Goal: Task Accomplishment & Management: Use online tool/utility

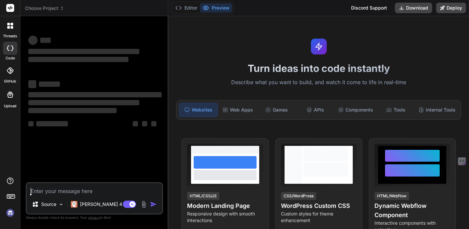
type textarea "x"
click at [55, 7] on span "Choose Project" at bounding box center [44, 8] width 39 height 7
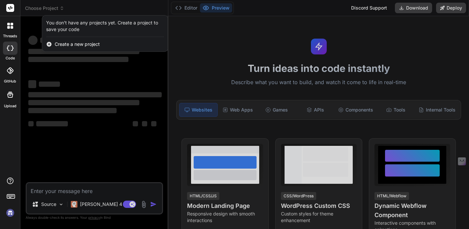
click at [55, 7] on div at bounding box center [234, 114] width 469 height 229
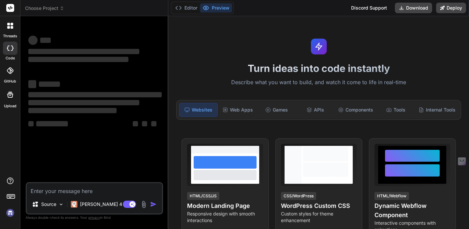
click at [47, 193] on textarea at bounding box center [94, 189] width 135 height 12
paste textarea "Sample Prompt Create an Airbnb-style property rental website with a visual prop…"
type textarea "Sample Prompt Create an Airbnb-style property rental website with a visual prop…"
type textarea "x"
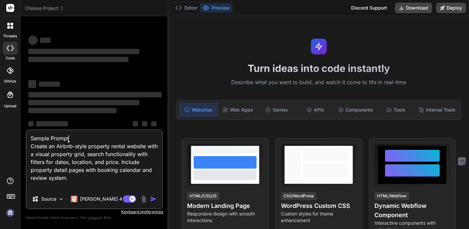
drag, startPoint x: 72, startPoint y: 138, endPoint x: 27, endPoint y: 137, distance: 45.5
click at [27, 138] on textarea "Sample Prompt Create an Airbnb-style property rental website with a visual prop…" at bounding box center [94, 159] width 135 height 59
type textarea "Create an Airbnb-style property rental website with a visual property grid, sea…"
type textarea "x"
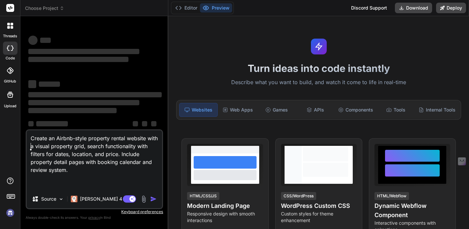
type textarea "Create an Airbnb-style property rental website with a visual property grid, sea…"
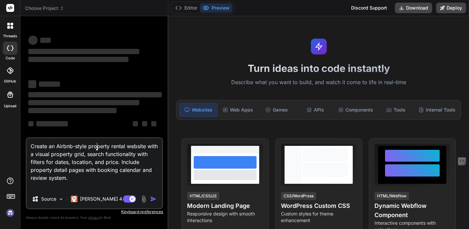
click at [97, 145] on textarea "Create an Airbnb-style property rental website with a visual property grid, sea…" at bounding box center [94, 163] width 135 height 51
click at [107, 146] on textarea "Create an Airbnb-style property rental website with a visual property grid, sea…" at bounding box center [94, 163] width 135 height 51
click at [97, 146] on textarea "Create an Airbnb-style property rental website with a visual property grid, sea…" at bounding box center [94, 163] width 135 height 51
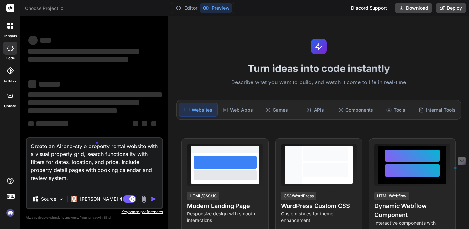
type textarea "x"
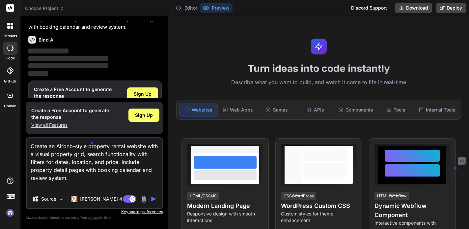
scroll to position [44, 0]
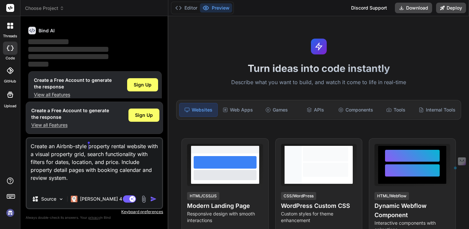
drag, startPoint x: 127, startPoint y: 146, endPoint x: 89, endPoint y: 147, distance: 37.9
click at [89, 147] on textarea "Create an Airbnb-style property rental website with a visual property grid, sea…" at bounding box center [94, 163] width 135 height 51
type textarea "Create an Airbnb-style website with a visual property grid, search functionalit…"
type textarea "x"
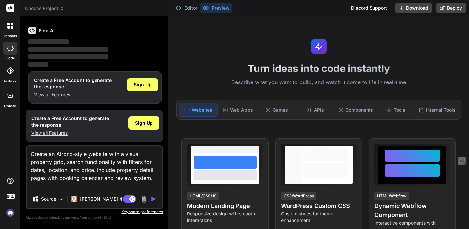
click at [109, 156] on textarea "Create an Airbnb-style website with a visual property grid, search functionalit…" at bounding box center [94, 167] width 135 height 43
click at [39, 161] on textarea "Create an Airbnb-style website with a visual property grid, search functionalit…" at bounding box center [94, 167] width 135 height 43
click at [116, 170] on textarea "Create an Airbnb-style website with a visual property grid, search functionalit…" at bounding box center [94, 167] width 135 height 43
click at [110, 153] on textarea "Create an Airbnb-style website with a visual property grid, search functionalit…" at bounding box center [94, 167] width 135 height 43
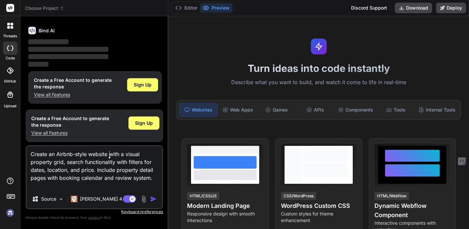
type textarea "Create an Airbnb-style website twith a visual property grid, search functionali…"
type textarea "x"
type textarea "Create an Airbnb-style website towith a visual property grid, search functional…"
type textarea "x"
type textarea "Create an Airbnb-style website to with a visual property grid, search functiona…"
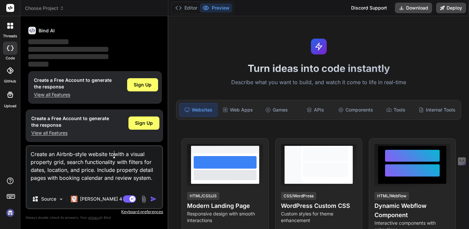
type textarea "x"
type textarea "Create an Airbnb-style website to fwith a visual property grid, search function…"
type textarea "x"
type textarea "Create an Airbnb-style website to fiwith a visual property grid, search functio…"
type textarea "x"
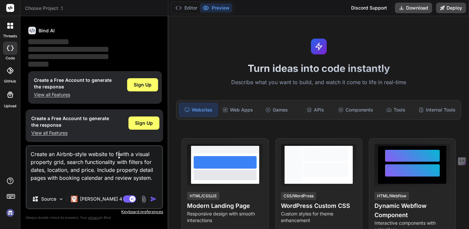
type textarea "Create an Airbnb-style website to finwith a visual property grid, search functi…"
type textarea "x"
type textarea "Create an Airbnb-style website to findwith a visual property grid, search funct…"
type textarea "x"
type textarea "Create an Airbnb-style website to find with a visual property grid, search func…"
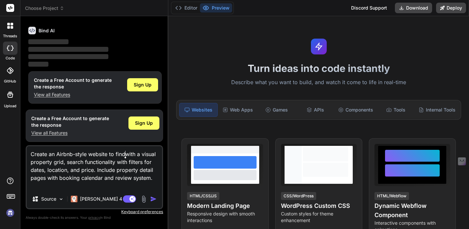
type textarea "x"
type textarea "Create an Airbnb-style website to find swith a visual property grid, search fun…"
type textarea "x"
type textarea "Create an Airbnb-style website to find snwith a visual property grid, search fu…"
type textarea "x"
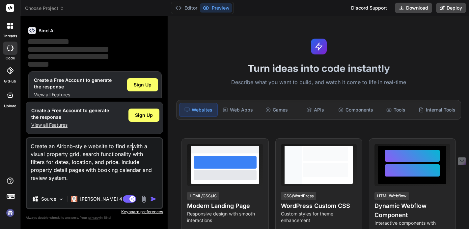
type textarea "Create an Airbnb-style website to find snowith a visual property grid, search f…"
type textarea "x"
type textarea "Create an Airbnb-style website to find snorwith a visual property grid, search …"
type textarea "x"
type textarea "Create an Airbnb-style website to find snorkwith a visual property grid, search…"
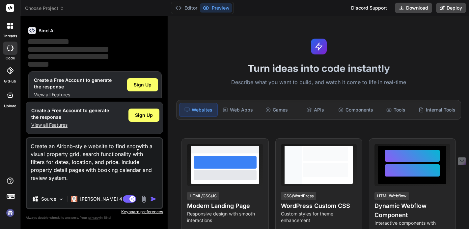
type textarea "x"
type textarea "Create an Airbnb-style website to find snorkewith a visual property grid, searc…"
type textarea "x"
type textarea "Create an Airbnb-style website to find snorkelwith a visual property grid, sear…"
type textarea "x"
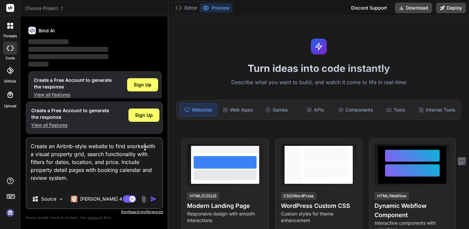
type textarea "Create an Airbnb-style website to find snorkeliwith a visual property grid, sea…"
type textarea "x"
type textarea "Create an Airbnb-style website to find snorkelinwith a visual property grid, se…"
type textarea "x"
type textarea "Create an Airbnb-style website to find snorkelingwith a visual property grid, s…"
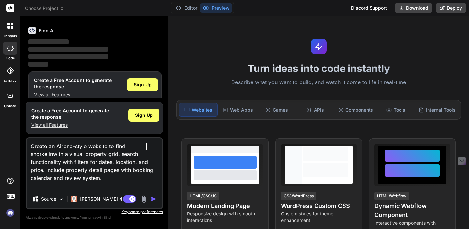
type textarea "x"
type textarea "Create an Airbnb-style website to find snorkeling with a visual property grid, …"
type textarea "x"
type textarea "Create an Airbnb-style website to find snorkeling awith a visual property grid,…"
type textarea "x"
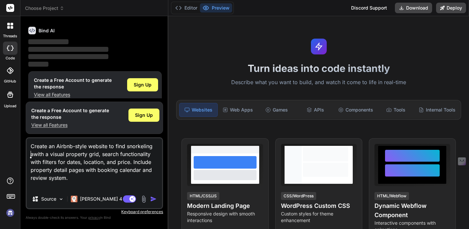
type textarea "Create an Airbnb-style website to find snorkeling anwith a visual property grid…"
type textarea "x"
type textarea "Create an Airbnb-style website to find snorkeling andwith a visual property gri…"
type textarea "x"
type textarea "Create an Airbnb-style website to find snorkeling and with a visual property gr…"
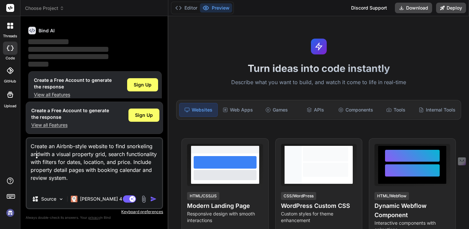
type textarea "x"
type textarea "Create an Airbnb-style website to find snorkeling and swith a visual property g…"
type textarea "x"
type textarea "Create an Airbnb-style website to find snorkeling and swwith a visual property …"
type textarea "x"
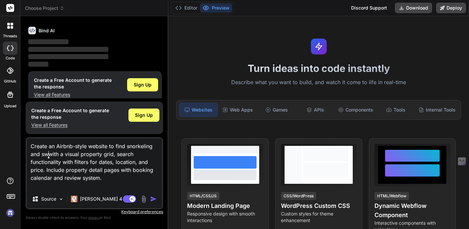
type textarea "Create an Airbnb-style website to find snorkeling and swiwith a visual property…"
type textarea "x"
type textarea "Create an Airbnb-style website to find snorkeling and swimwith a visual propert…"
type textarea "x"
type textarea "Create an Airbnb-style website to find snorkeling and swimmwith a visual proper…"
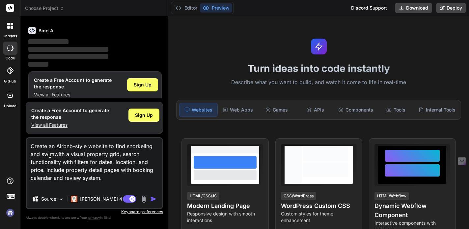
type textarea "x"
type textarea "Create an Airbnb-style website to find snorkeling and swimmiwith a visual prope…"
type textarea "x"
type textarea "Create an Airbnb-style website to find snorkeling and swimminwith a visual prop…"
type textarea "x"
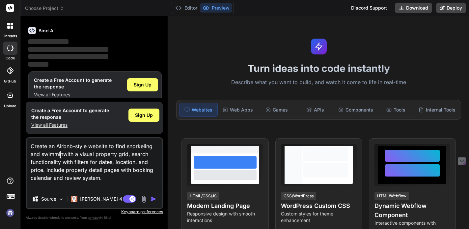
type textarea "Create an Airbnb-style website to find snorkeling and swimmingwith a visual pro…"
type textarea "x"
type textarea "Create an Airbnb-style website to find snorkeling and swimming with a visual pr…"
type textarea "x"
type textarea "Create an Airbnb-style website to find snorkeling and swimming swith a visual p…"
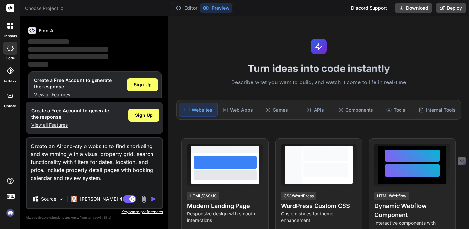
type textarea "x"
type textarea "Create an Airbnb-style website to find snorkeling and swimming spwith a visual …"
type textarea "x"
type textarea "Create an Airbnb-style website to find snorkeling and swimming spowith a visual…"
type textarea "x"
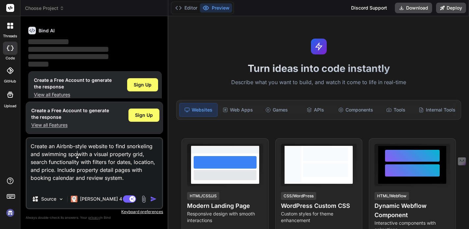
type textarea "Create an Airbnb-style website to find snorkeling and swimming spotwith a visua…"
type textarea "x"
type textarea "Create an Airbnb-style website to find snorkeling and swimming spotswith a visu…"
type textarea "x"
type textarea "Create an Airbnb-style website to find snorkeling and swimming spots with a vis…"
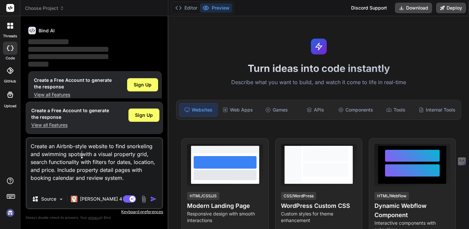
type textarea "x"
click at [128, 151] on textarea "Create an Airbnb-style website to find snorkeling and swimming spots with a vis…" at bounding box center [94, 163] width 135 height 51
type textarea "Create an Airbnb-style website to find snorkeling and swimming spots with a vis…"
type textarea "x"
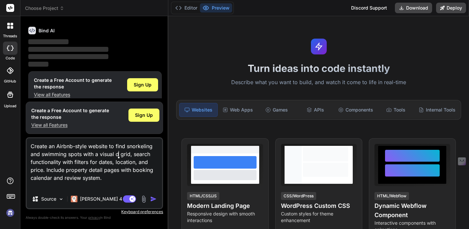
type textarea "Create an Airbnb-style website to find snorkeling and swimming spots with a vis…"
type textarea "x"
type textarea "Create an Airbnb-style website to find snorkeling and swimming spots with a vis…"
type textarea "x"
type textarea "Create an Airbnb-style website to find snorkeling and swimming spots with a vis…"
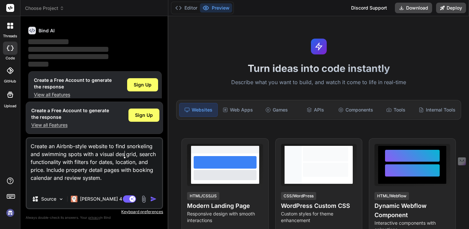
type textarea "x"
type textarea "Create an Airbnb-style website to find snorkeling and swimming spots with a vis…"
type textarea "x"
type textarea "Create an Airbnb-style website to find snorkeling and swimming spots with a vis…"
type textarea "x"
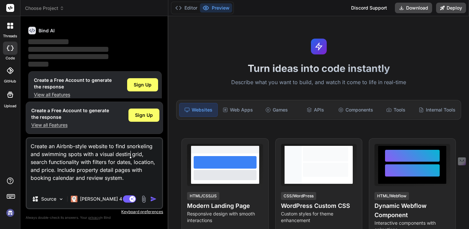
type textarea "Create an Airbnb-style website to find snorkeling and swimming spots with a vis…"
type textarea "x"
type textarea "Create an Airbnb-style website to find snorkeling and swimming spots with a vis…"
type textarea "x"
type textarea "Create an Airbnb-style website to find snorkeling and swimming spots with a vis…"
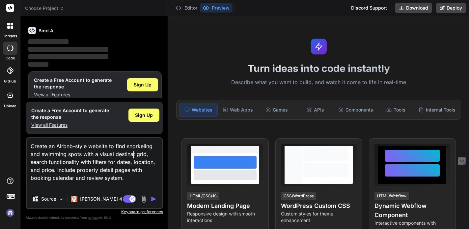
type textarea "x"
type textarea "Create an Airbnb-style website to find snorkeling and swimming spots with a vis…"
type textarea "x"
type textarea "Create an Airbnb-style website to find snorkeling and swimming spots with a vis…"
type textarea "x"
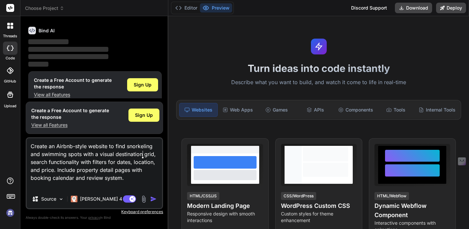
click at [120, 163] on textarea "Create an Airbnb-style website to find snorkeling and swimming spots with a vis…" at bounding box center [94, 163] width 135 height 51
type textarea "Create an Airbnb-style website to find snorkeling and swimming spots with a vis…"
type textarea "x"
click at [128, 162] on textarea "Create an Airbnb-style website to find snorkeling and swimming spots with a vis…" at bounding box center [94, 163] width 135 height 51
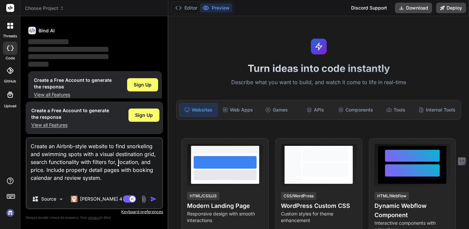
click at [118, 163] on textarea "Create an Airbnb-style website to find snorkeling and swimming spots with a vis…" at bounding box center [94, 163] width 135 height 51
type textarea "Create an Airbnb-style website to find snorkeling and swimming spots with a vis…"
type textarea "x"
type textarea "Create an Airbnb-style website to find snorkeling and swimming spots with a vis…"
type textarea "x"
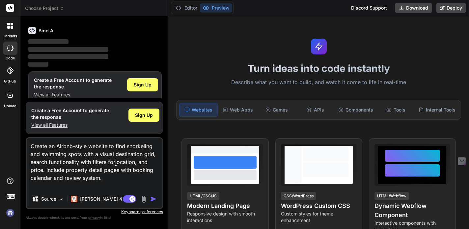
type textarea "Create an Airbnb-style website to find snorkeling and swimming spots with a vis…"
type textarea "x"
click at [140, 164] on textarea "Create an Airbnb-style website to find snorkeling and swimming spots with a vis…" at bounding box center [94, 163] width 135 height 51
type textarea "Create an Airbnb-style website to find snorkeling and swimming spots with a vis…"
type textarea "x"
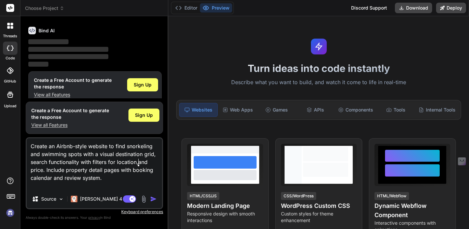
type textarea "Create an Airbnb-style website to find snorkeling and swimming spots with a vis…"
type textarea "x"
type textarea "Create an Airbnb-style website to find snorkeling and swimming spots with a vis…"
type textarea "x"
click at [34, 168] on textarea "Create an Airbnb-style website to find snorkeling and swimming spots with a vis…" at bounding box center [94, 163] width 135 height 51
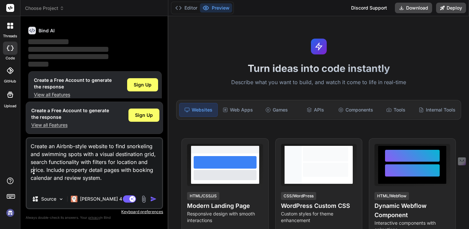
click at [34, 168] on textarea "Create an Airbnb-style website to find snorkeling and swimming spots with a vis…" at bounding box center [94, 163] width 135 height 51
type textarea "Create an Airbnb-style website to find snorkeling and swimming spots with a vis…"
type textarea "x"
type textarea "Create an Airbnb-style website to find snorkeling and swimming spots with a vis…"
type textarea "x"
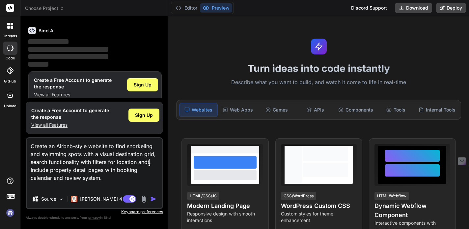
type textarea "Create an Airbnb-style website to find snorkeling and swimming spots with a vis…"
type textarea "x"
type textarea "Create an Airbnb-style website to find snorkeling and swimming spots with a vis…"
type textarea "x"
type textarea "Create an Airbnb-style website to find snorkeling and swimming spots with a vis…"
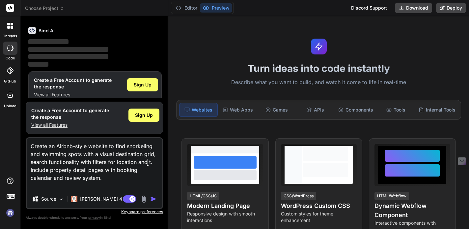
type textarea "x"
type textarea "Create an Airbnb-style website to find snorkeling and swimming spots with a vis…"
type textarea "x"
type textarea "Create an Airbnb-style website to find snorkeling and swimming spots with a vis…"
type textarea "x"
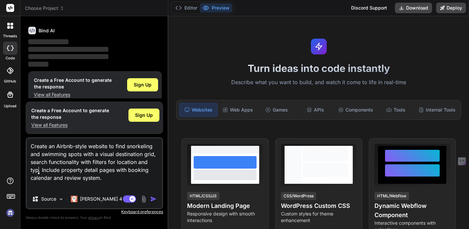
type textarea "Create an Airbnb-style website to find snorkeling and swimming spots with a vis…"
type textarea "x"
type textarea "Create an Airbnb-style website to find snorkeling and swimming spots with a vis…"
type textarea "x"
type textarea "Create an Airbnb-style website to find snorkeling and swimming spots with a vis…"
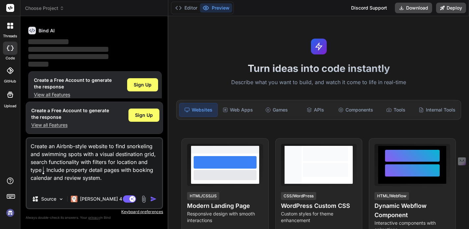
type textarea "x"
type textarea "Create an Airbnb-style website to find snorkeling and swimming spots with a vis…"
type textarea "x"
type textarea "Create an Airbnb-style website to find snorkeling and swimming spots with a vis…"
type textarea "x"
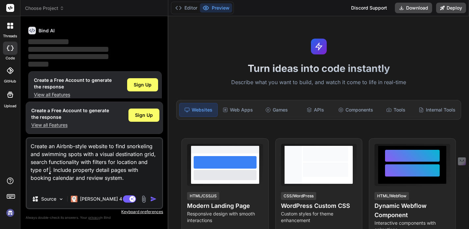
type textarea "Create an Airbnb-style website to find snorkeling and swimming spots with a vis…"
type textarea "x"
type textarea "Create an Airbnb-style website to find snorkeling and swimming spots with a vis…"
type textarea "x"
type textarea "Create an Airbnb-style website to find snorkeling and swimming spots with a vis…"
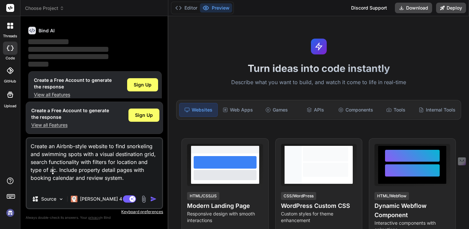
type textarea "x"
type textarea "Create an Airbnb-style website to find snorkeling and swimming spots with a vis…"
type textarea "x"
type textarea "Create an Airbnb-style website to find snorkeling and swimming spots with a vis…"
type textarea "x"
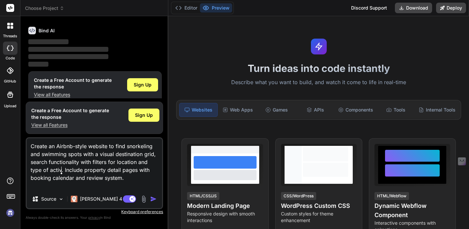
type textarea "Create an Airbnb-style website to find snorkeling and swimming spots with a vis…"
type textarea "x"
type textarea "Create an Airbnb-style website to find snorkeling and swimming spots with a vis…"
type textarea "x"
type textarea "Create an Airbnb-style website to find snorkeling and swimming spots with a vis…"
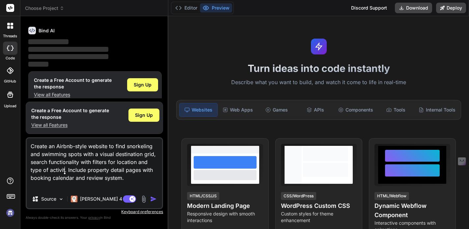
type textarea "x"
type textarea "Create an Airbnb-style website to find snorkeling and swimming spots with a vis…"
type textarea "x"
type textarea "Create an Airbnb-style website to find snorkeling and swimming spots with a vis…"
type textarea "x"
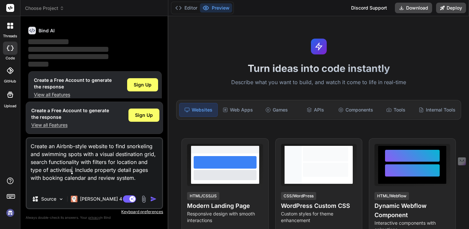
click at [108, 170] on textarea "Create an Airbnb-style website to find snorkeling and swimming spots with a vis…" at bounding box center [94, 163] width 135 height 51
type textarea "Create an Airbnb-style website to find snorkeling and swimming spots with a vis…"
type textarea "x"
type textarea "Create an Airbnb-style website to find snorkeling and swimming spots with a vis…"
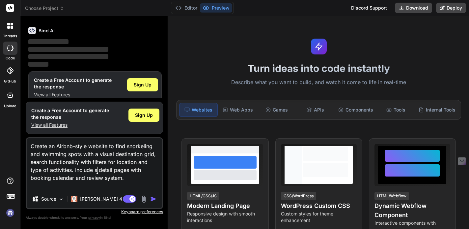
type textarea "x"
type textarea "Create an Airbnb-style website to find snorkeling and swimming spots with a vis…"
type textarea "x"
type textarea "Create an Airbnb-style website to find snorkeling and swimming spots with a vis…"
type textarea "x"
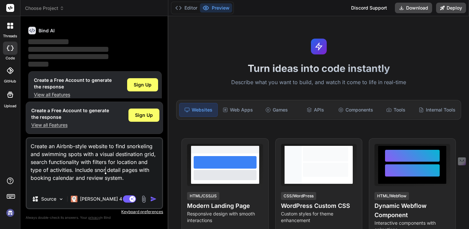
type textarea "Create an Airbnb-style website to find snorkeling and swimming spots with a vis…"
type textarea "x"
type textarea "Create an Airbnb-style website to find snorkeling and swimming spots with a vis…"
type textarea "x"
type textarea "Create an Airbnb-style website to find snorkeling and swimming spots with a vis…"
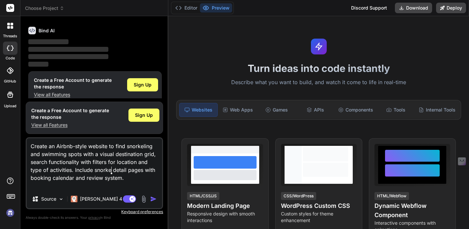
type textarea "x"
type textarea "Create an Airbnb-style website to find snorkeling and swimming spots with a vis…"
type textarea "x"
type textarea "Create an Airbnb-style website to find snorkeling and swimming spots with a vis…"
type textarea "x"
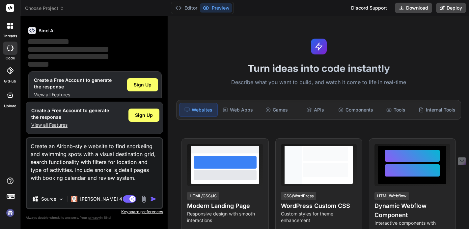
type textarea "Create an Airbnb-style website to find snorkeling and swimming spots with a vis…"
type textarea "x"
type textarea "Create an Airbnb-style website to find snorkeling and swimming spots with a vis…"
type textarea "x"
type textarea "Create an Airbnb-style website to find snorkeling and swimming spots with a vis…"
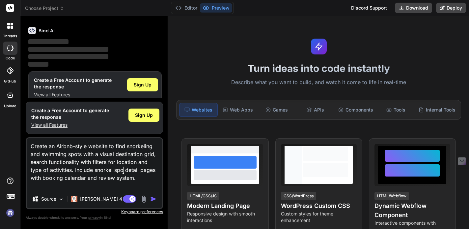
type textarea "x"
click at [48, 177] on textarea "Create an Airbnb-style website to find snorkeling and swimming spots with a vis…" at bounding box center [94, 163] width 135 height 51
drag, startPoint x: 136, startPoint y: 178, endPoint x: 42, endPoint y: 178, distance: 93.2
click at [42, 178] on textarea "Create an Airbnb-style website to find snorkeling and swimming spots with a vis…" at bounding box center [94, 163] width 135 height 51
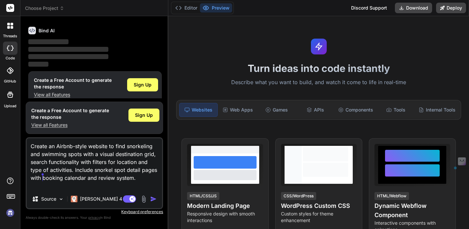
type textarea "Create an Airbnb-style website to find snorkeling and swimming spots with a vis…"
type textarea "x"
type textarea "Create an Airbnb-style website to find snorkeling and swimming spots with a vis…"
type textarea "x"
type textarea "Create an Airbnb-style website to find snorkeling and swimming spots with a vis…"
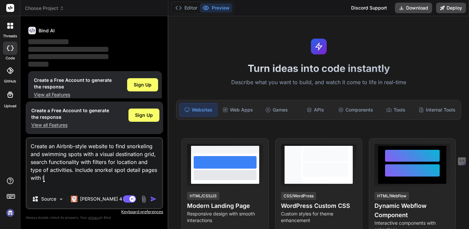
type textarea "x"
type textarea "Create an Airbnb-style website to find snorkeling and swimming spots with a vis…"
type textarea "x"
type textarea "Create an Airbnb-style website to find snorkeling and swimming spots with a vis…"
type textarea "x"
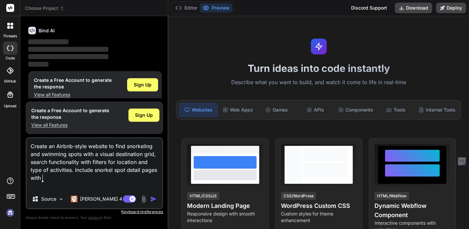
type textarea "Create an Airbnb-style website to find snorkeling and swimming spots with a vis…"
drag, startPoint x: 78, startPoint y: 154, endPoint x: 132, endPoint y: 164, distance: 54.6
click at [132, 164] on textarea "Create an Airbnb-style website to find snorkeling and swimming spots with a vis…" at bounding box center [94, 163] width 135 height 51
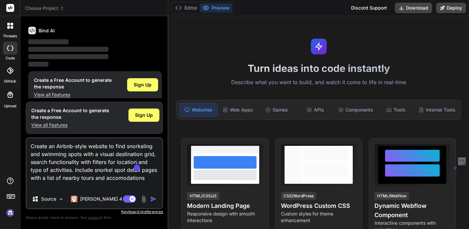
click at [76, 164] on textarea "Create an Airbnb-style website to find snorkeling and swimming spots with a vis…" at bounding box center [94, 163] width 135 height 51
click at [82, 152] on textarea "Create an Airbnb-style website to find snorkeling and swimming spots with a vis…" at bounding box center [94, 163] width 135 height 51
click at [119, 178] on textarea "Create an Airbnb-style website to find snorkeling and swimming spots with a vis…" at bounding box center [94, 163] width 135 height 51
click at [0, 0] on lt-span "accom m odations" at bounding box center [0, 0] width 0 height 0
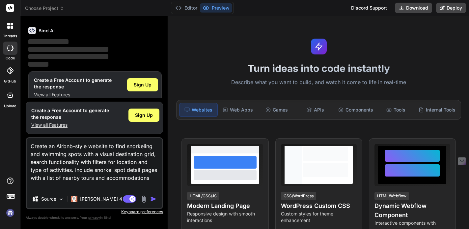
click at [155, 200] on img "button" at bounding box center [153, 198] width 7 height 7
click at [131, 158] on textarea "Create an Airbnb-style website to find snorkeling and swimming spots with a vis…" at bounding box center [94, 163] width 135 height 51
click at [138, 116] on span "Sign Up" at bounding box center [144, 115] width 18 height 7
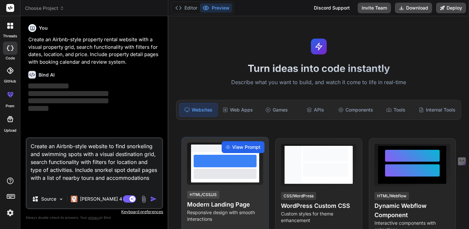
scroll to position [0, 0]
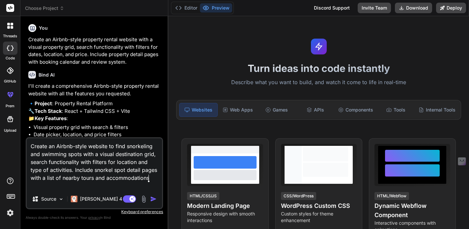
click at [152, 175] on textarea "Create an Airbnb-style website to find snorkeling and swimming spots with a vis…" at bounding box center [94, 163] width 135 height 51
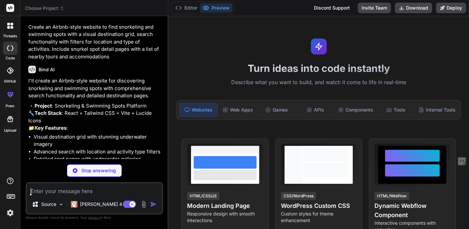
scroll to position [214, 0]
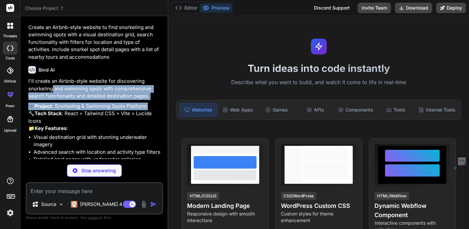
drag, startPoint x: 51, startPoint y: 100, endPoint x: 123, endPoint y: 124, distance: 76.2
click at [123, 124] on div "I'll create an Airbnb-style website for discovering snorkeling and swimming spo…" at bounding box center [94, 160] width 133 height 166
click at [123, 124] on p "🔹 Project : Snorkeling & Swimming Spots Platform 🔧 Tech Stack : React + Tailwin…" at bounding box center [94, 117] width 133 height 30
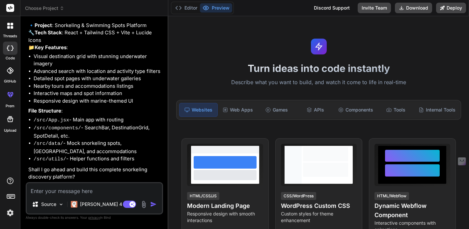
scroll to position [317, 0]
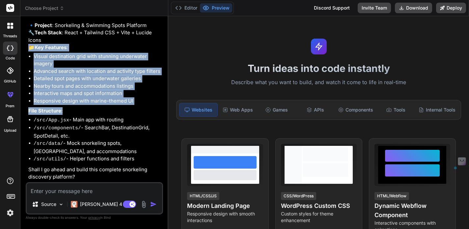
drag, startPoint x: 54, startPoint y: 47, endPoint x: 122, endPoint y: 116, distance: 96.7
click at [122, 116] on div "I'll create an Airbnb-style website for discovering snorkeling and swimming spo…" at bounding box center [94, 89] width 133 height 184
click at [122, 115] on p "File Structure :" at bounding box center [94, 111] width 133 height 8
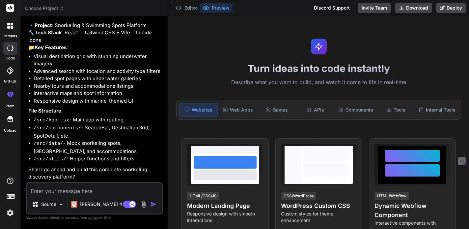
scroll to position [318, 0]
click at [64, 186] on textarea at bounding box center [94, 189] width 135 height 12
click at [85, 194] on textarea "Yes please, use carribean blue" at bounding box center [94, 189] width 135 height 12
click at [0, 0] on lt-em "Caribbean" at bounding box center [0, 0] width 0 height 0
click at [115, 190] on textarea "Yes please, use Caribbean blue" at bounding box center [94, 189] width 135 height 12
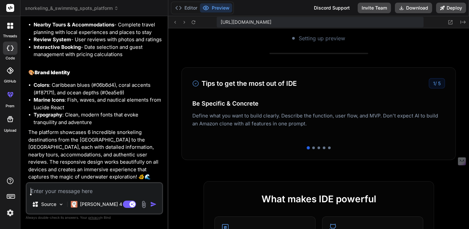
scroll to position [212, 0]
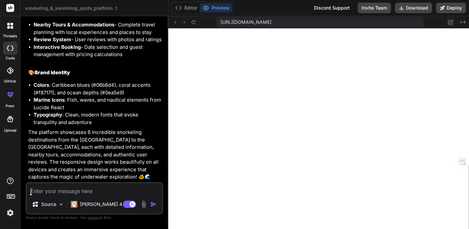
click at [450, 22] on icon at bounding box center [451, 22] width 4 height 4
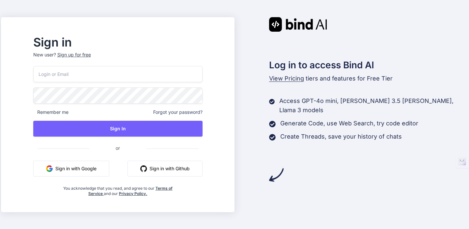
click at [88, 167] on button "Sign in with Google" at bounding box center [71, 168] width 76 height 16
